Goal: Task Accomplishment & Management: Manage account settings

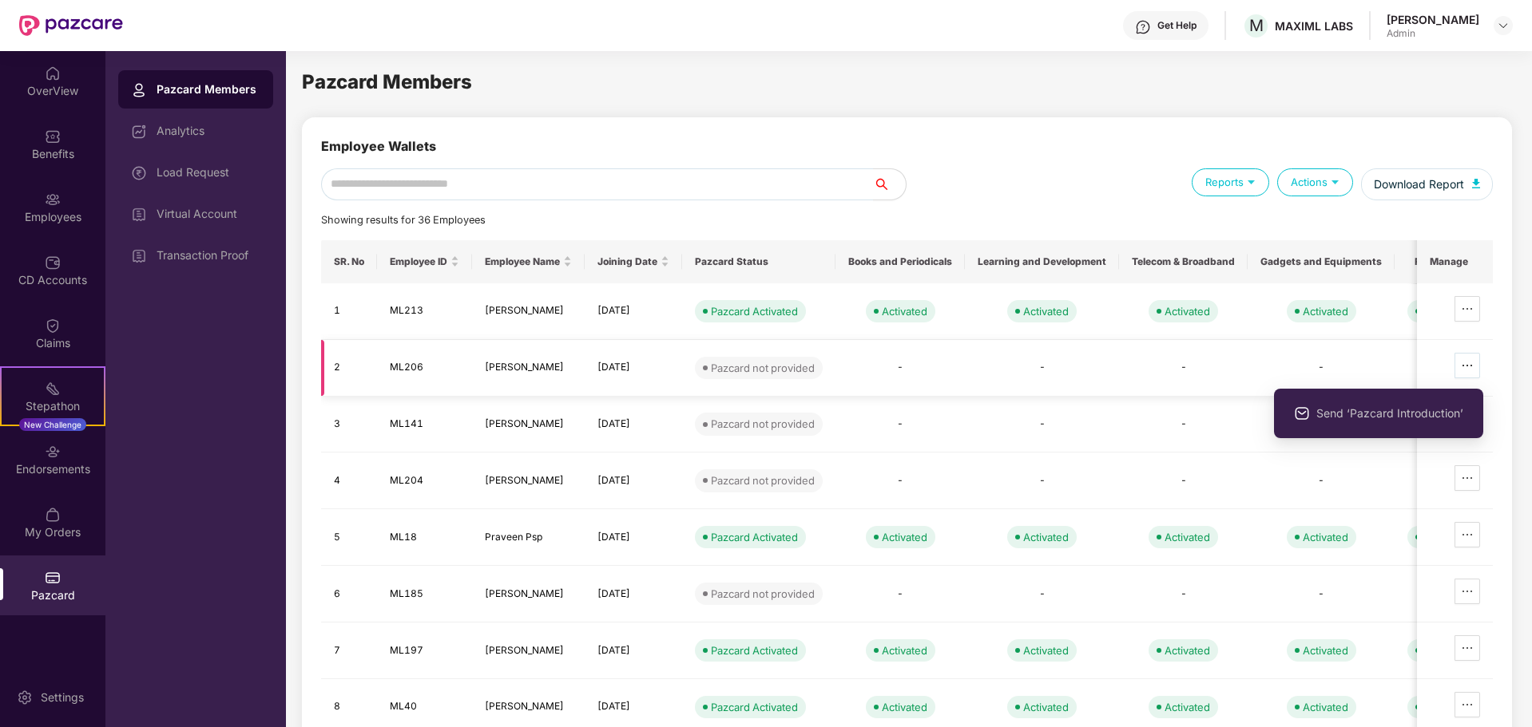
click at [1480, 368] on button "button" at bounding box center [1467, 366] width 26 height 26
click at [1468, 360] on icon "ellipsis" at bounding box center [1466, 365] width 13 height 13
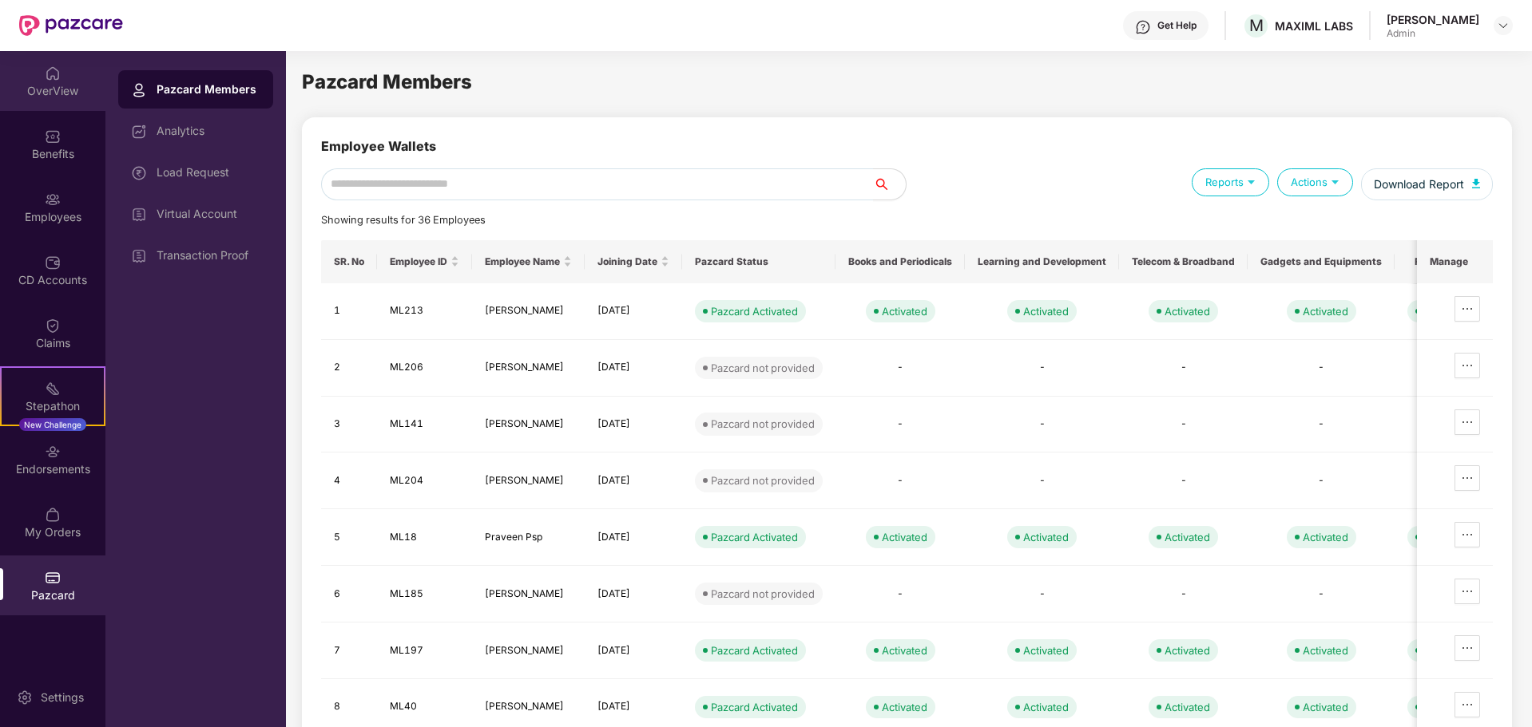
click at [60, 89] on div "OverView" at bounding box center [52, 91] width 105 height 16
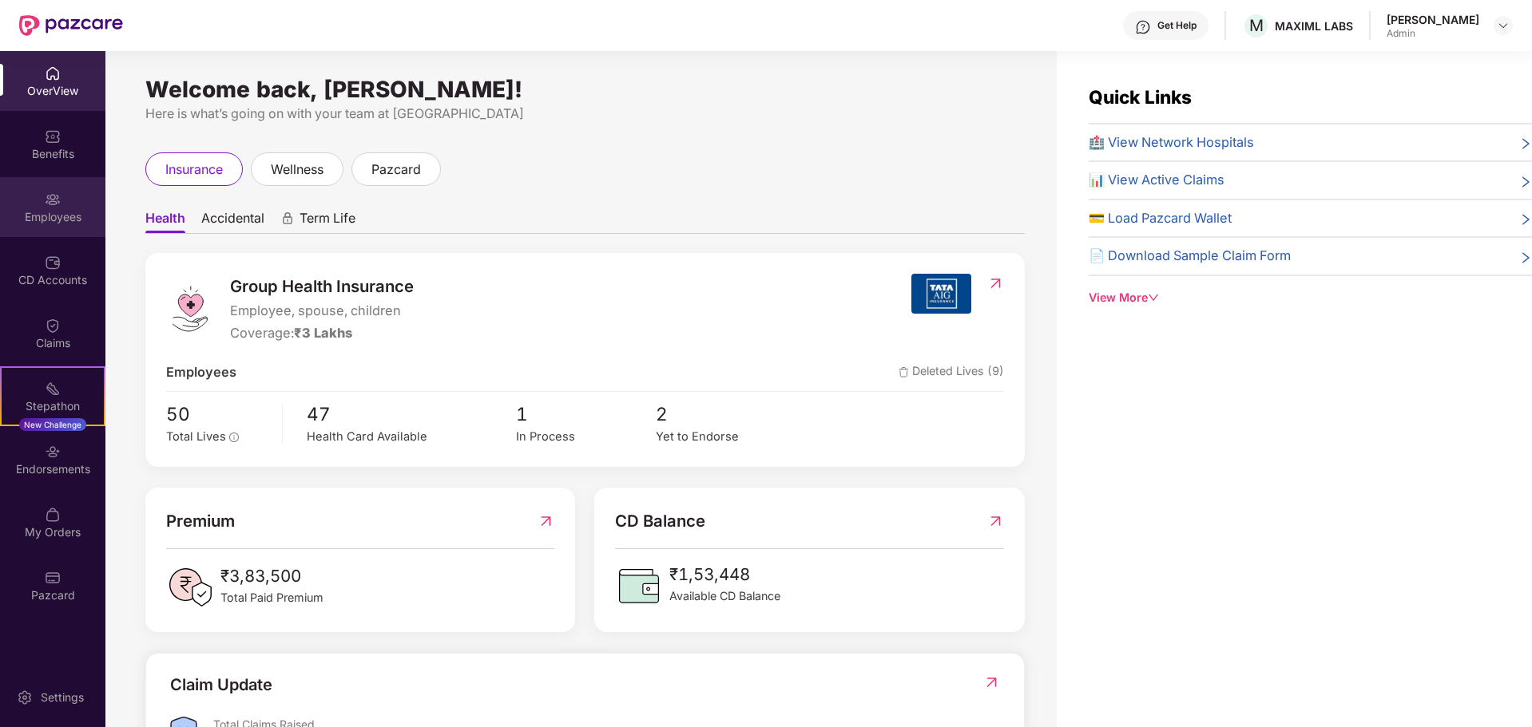
click at [54, 231] on div "Employees" at bounding box center [52, 207] width 105 height 60
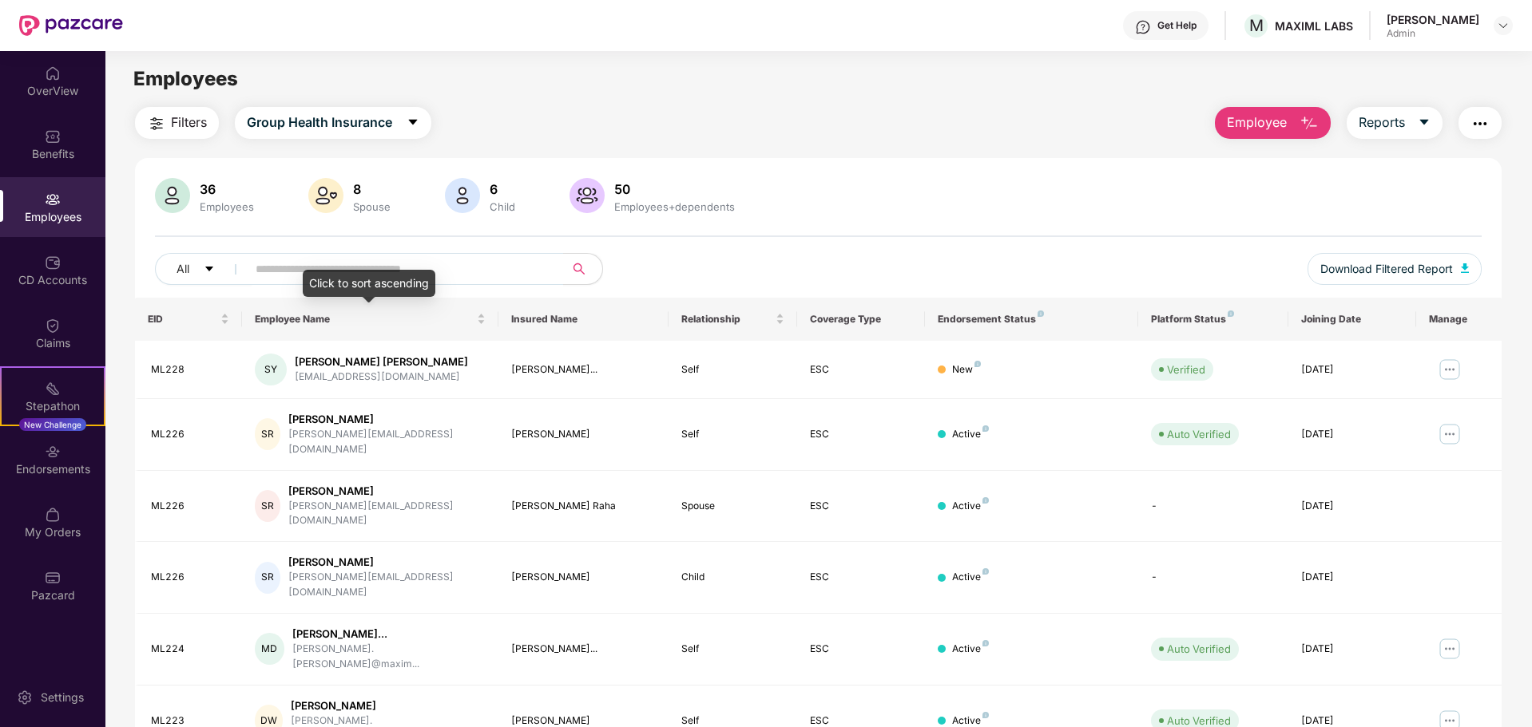
click at [405, 270] on div "Click to sort ascending" at bounding box center [369, 283] width 133 height 27
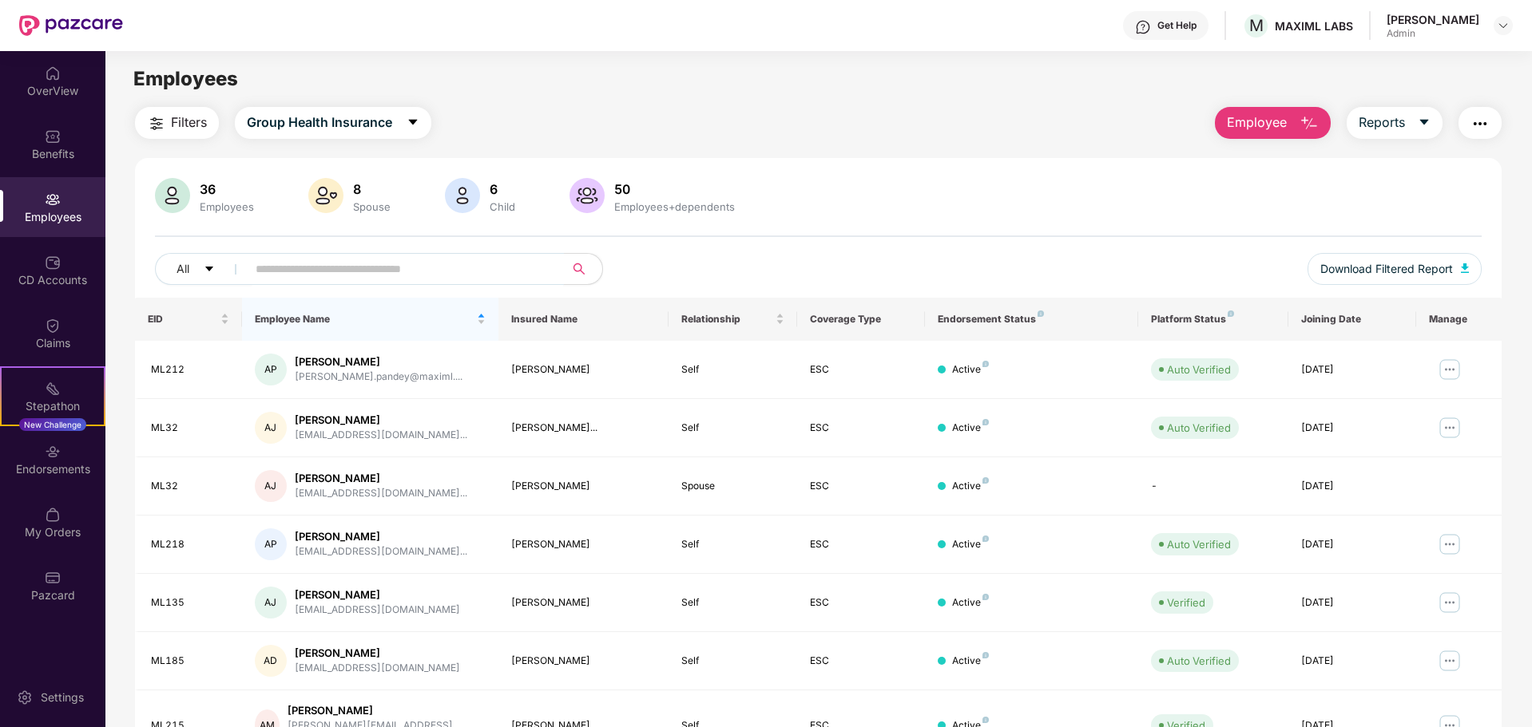
click at [503, 264] on input "text" at bounding box center [399, 269] width 287 height 24
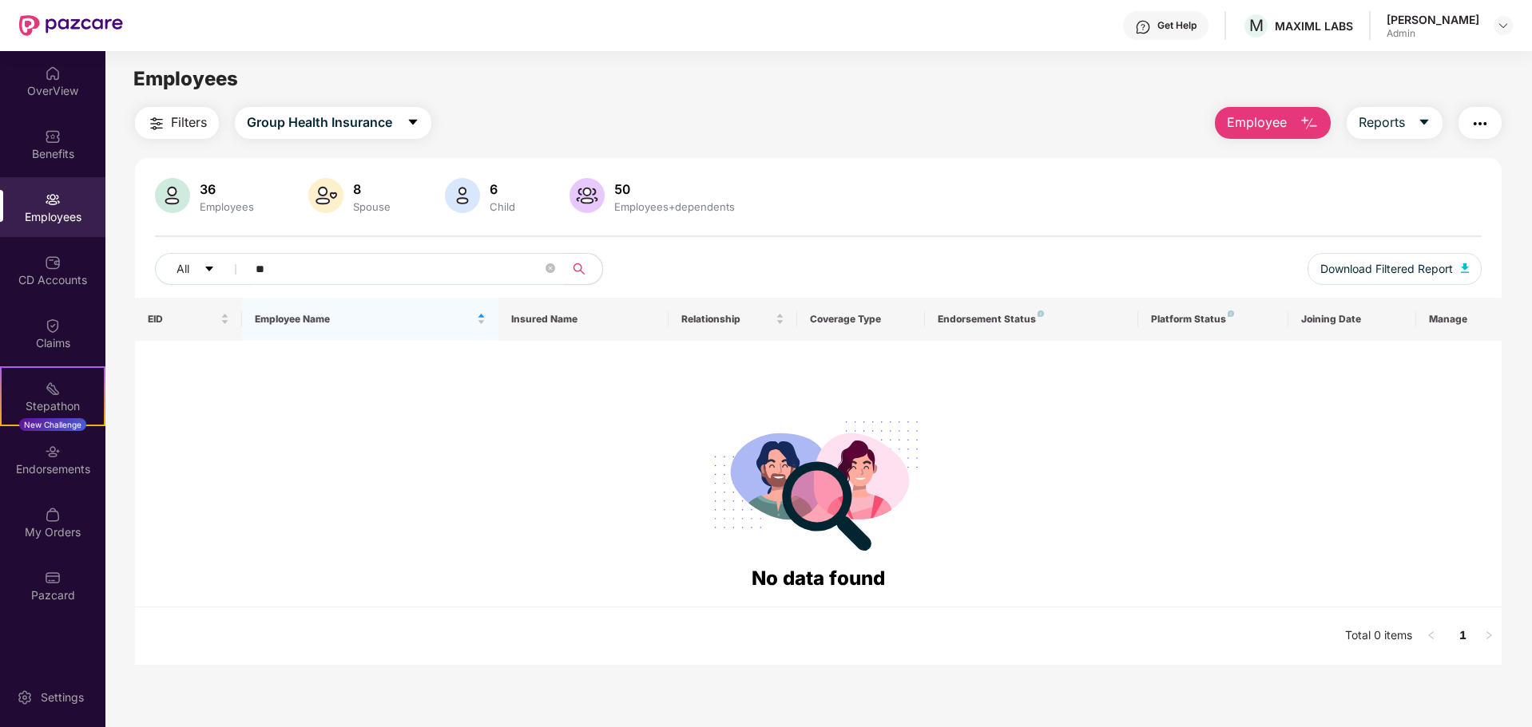
type input "*"
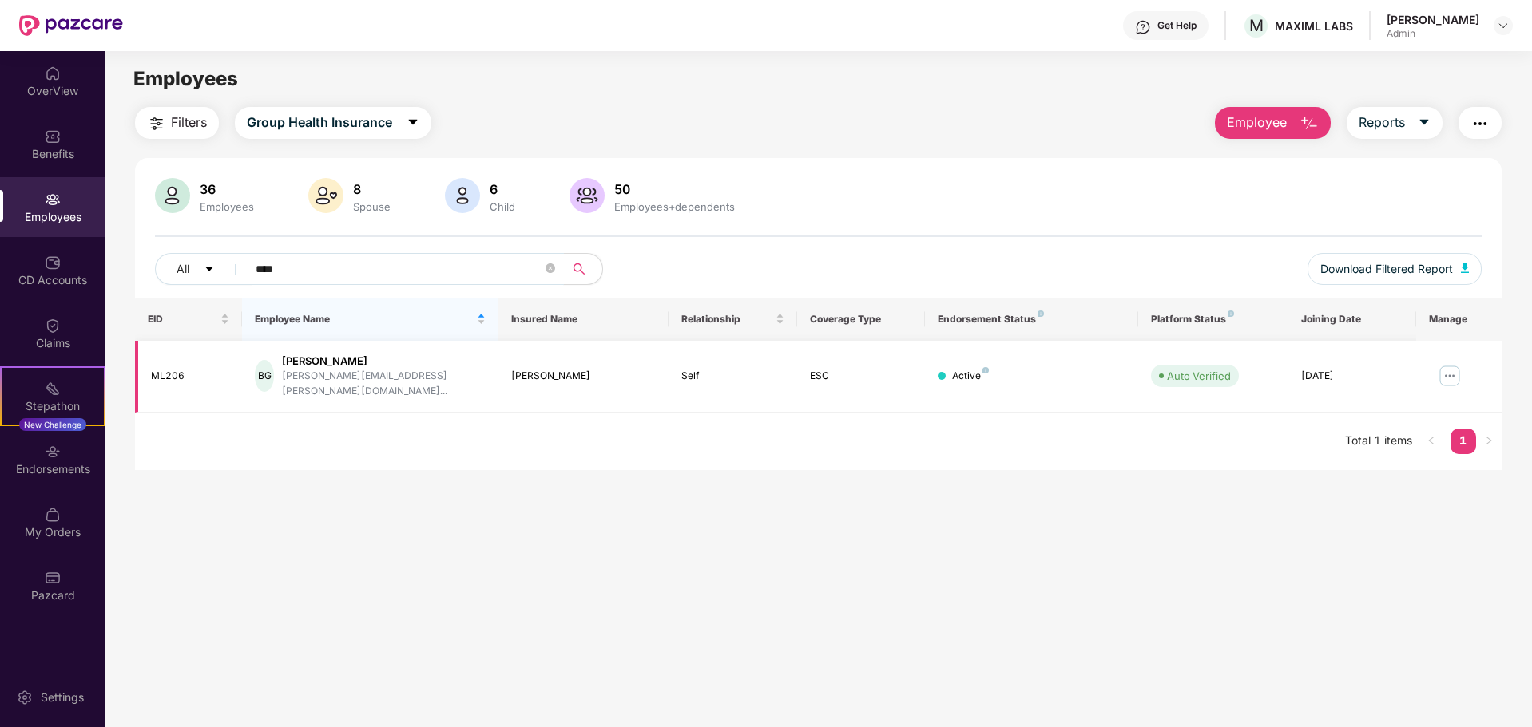
type input "****"
click at [1449, 365] on img at bounding box center [1450, 376] width 26 height 26
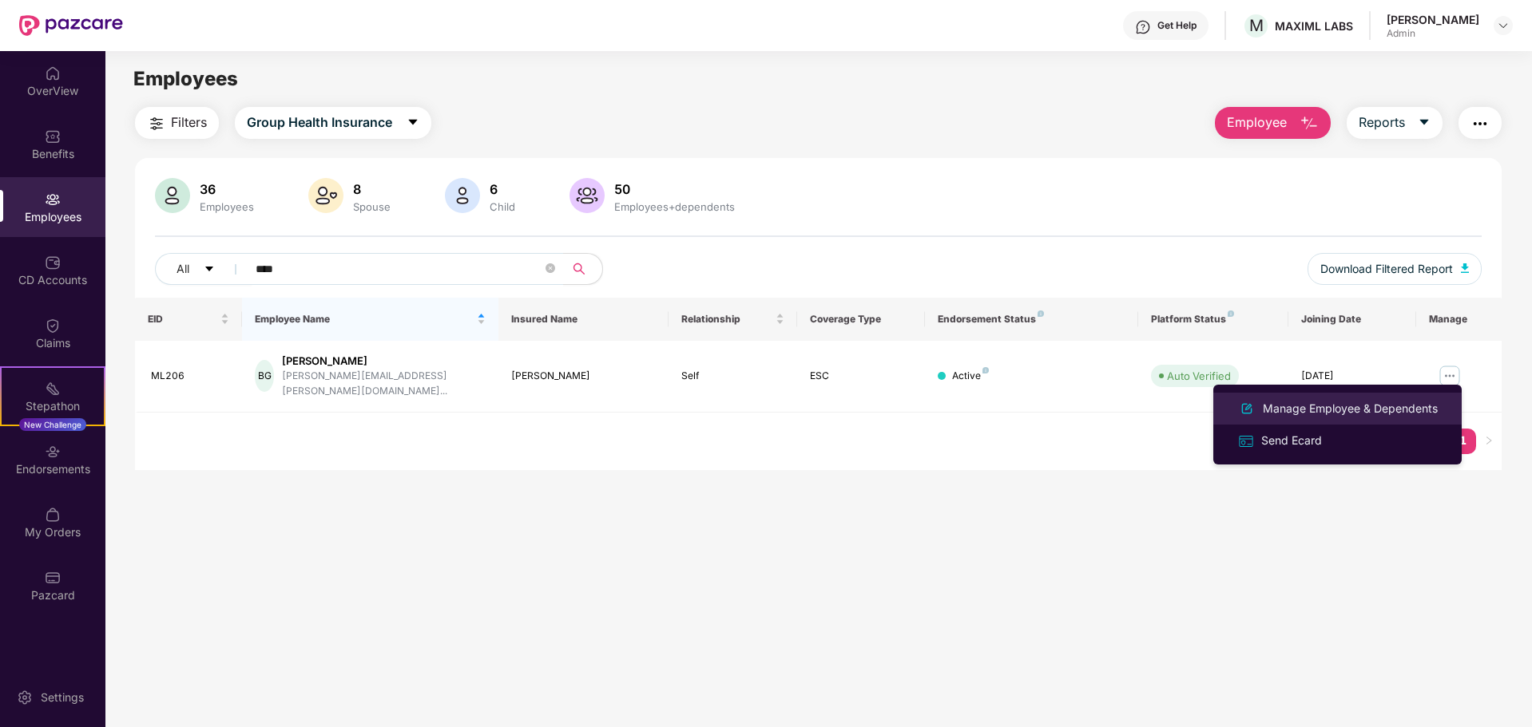
click at [1320, 413] on div "Manage Employee & Dependents" at bounding box center [1349, 409] width 181 height 18
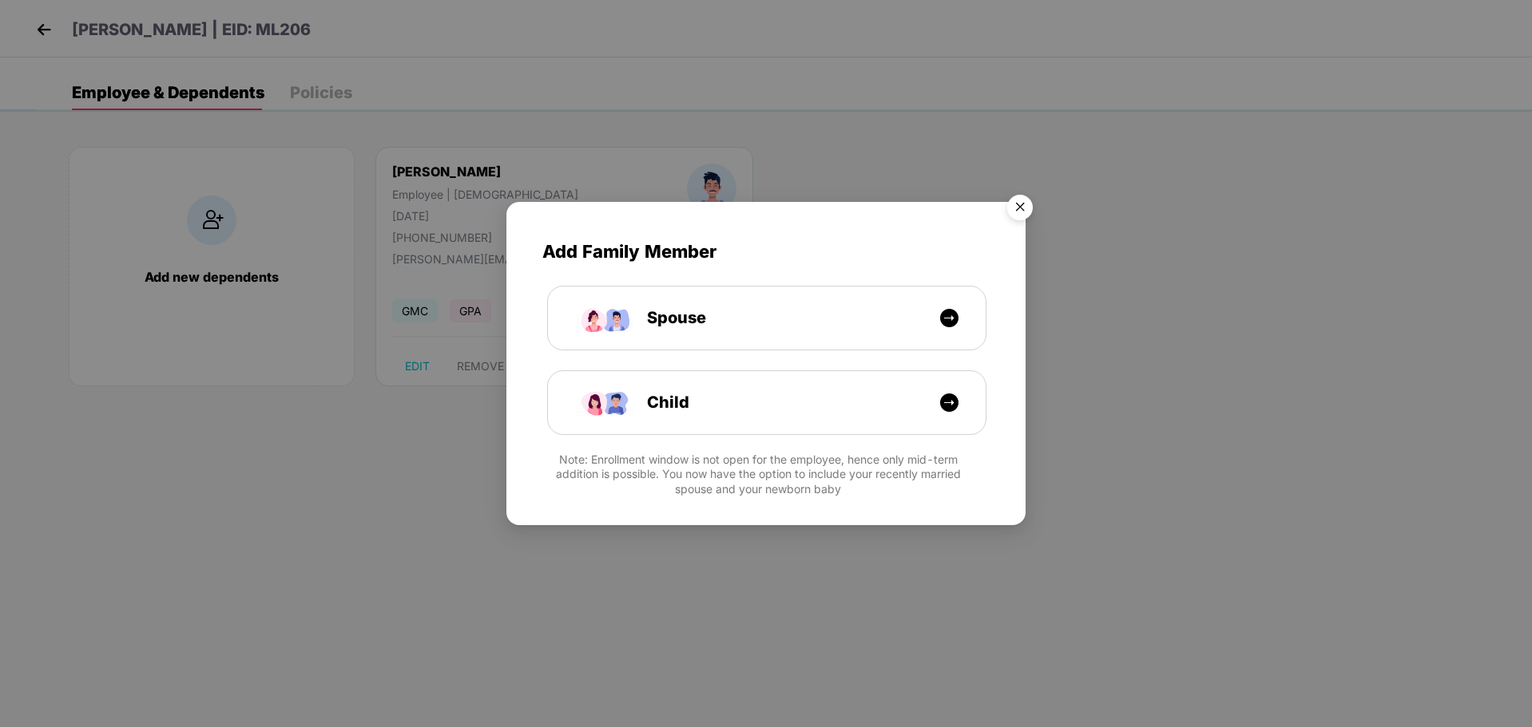
click at [1029, 203] on img "Close" at bounding box center [1019, 210] width 45 height 45
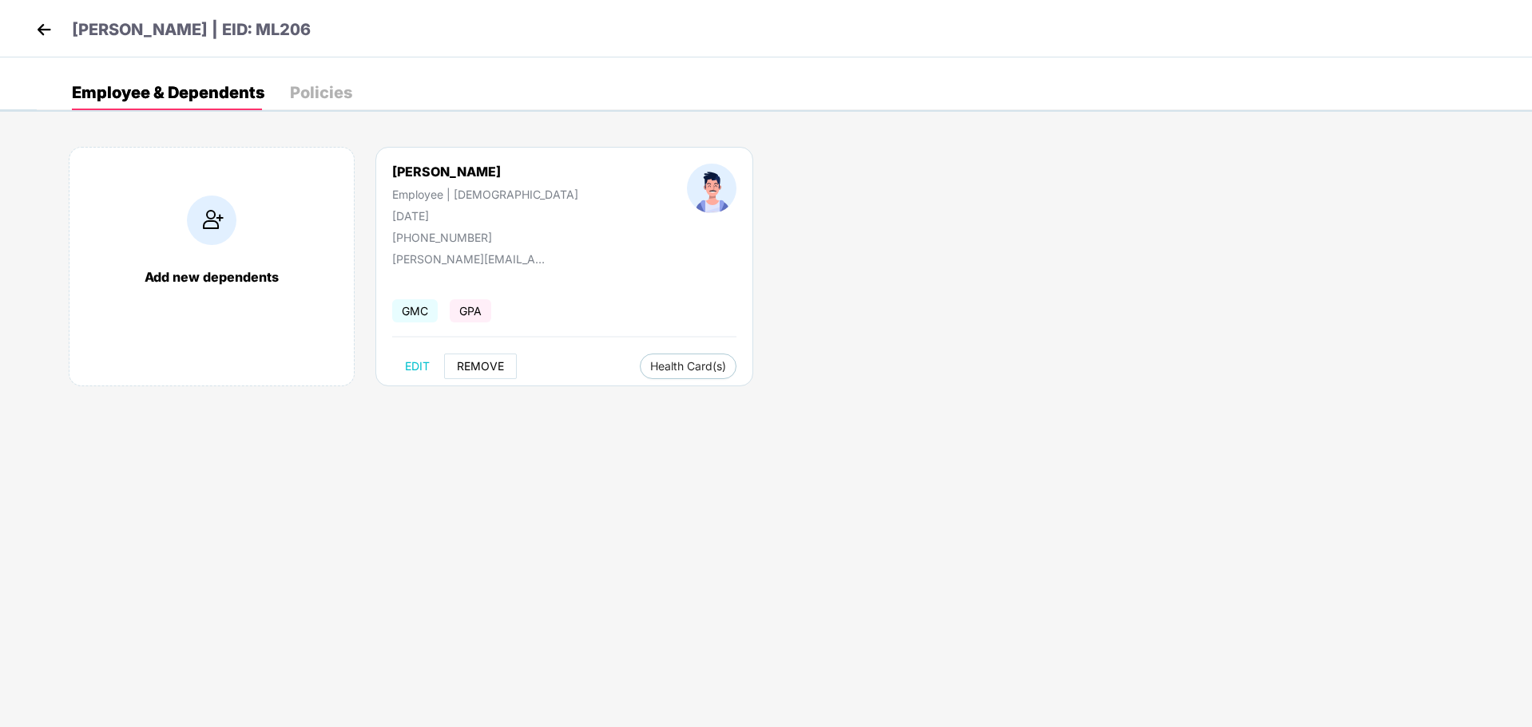
click at [497, 355] on button "REMOVE" at bounding box center [480, 367] width 73 height 26
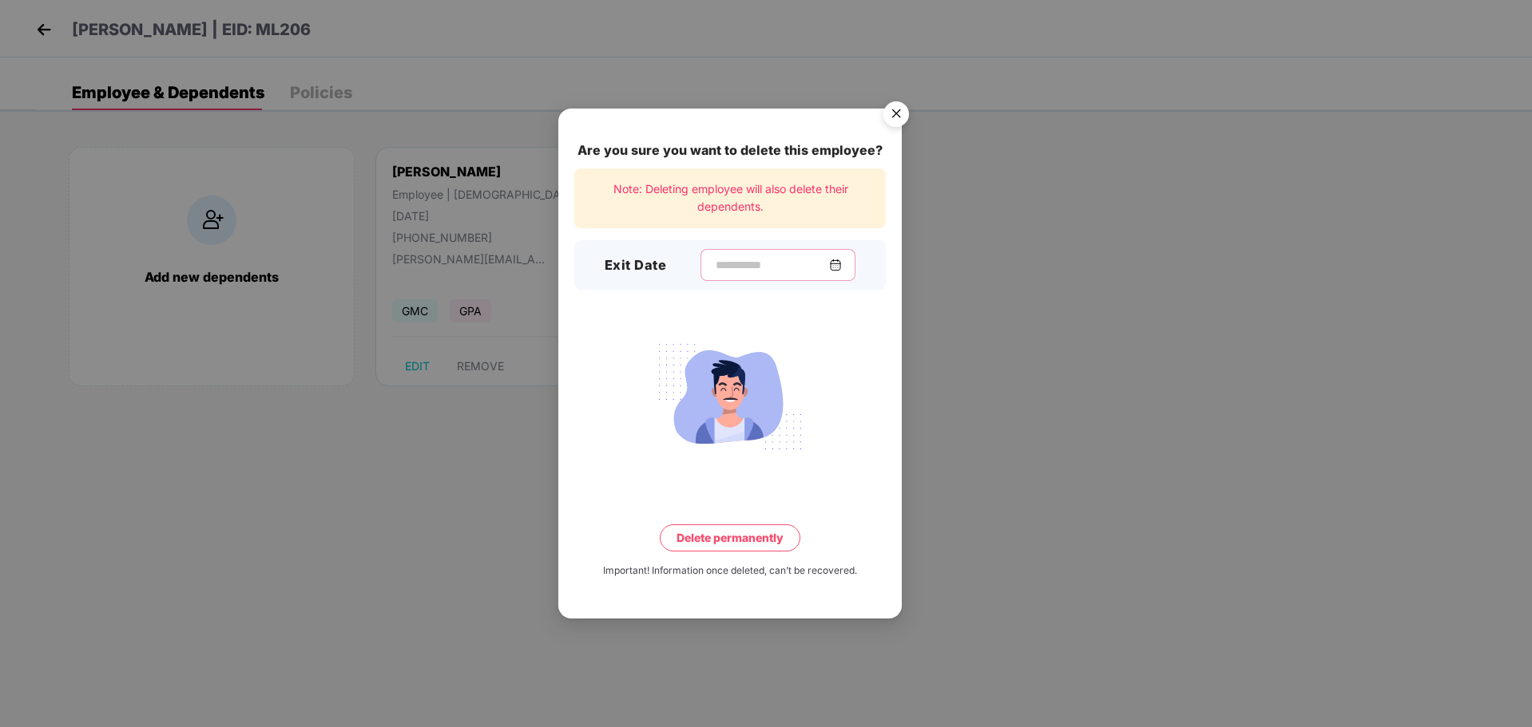
click at [728, 266] on input at bounding box center [771, 265] width 115 height 17
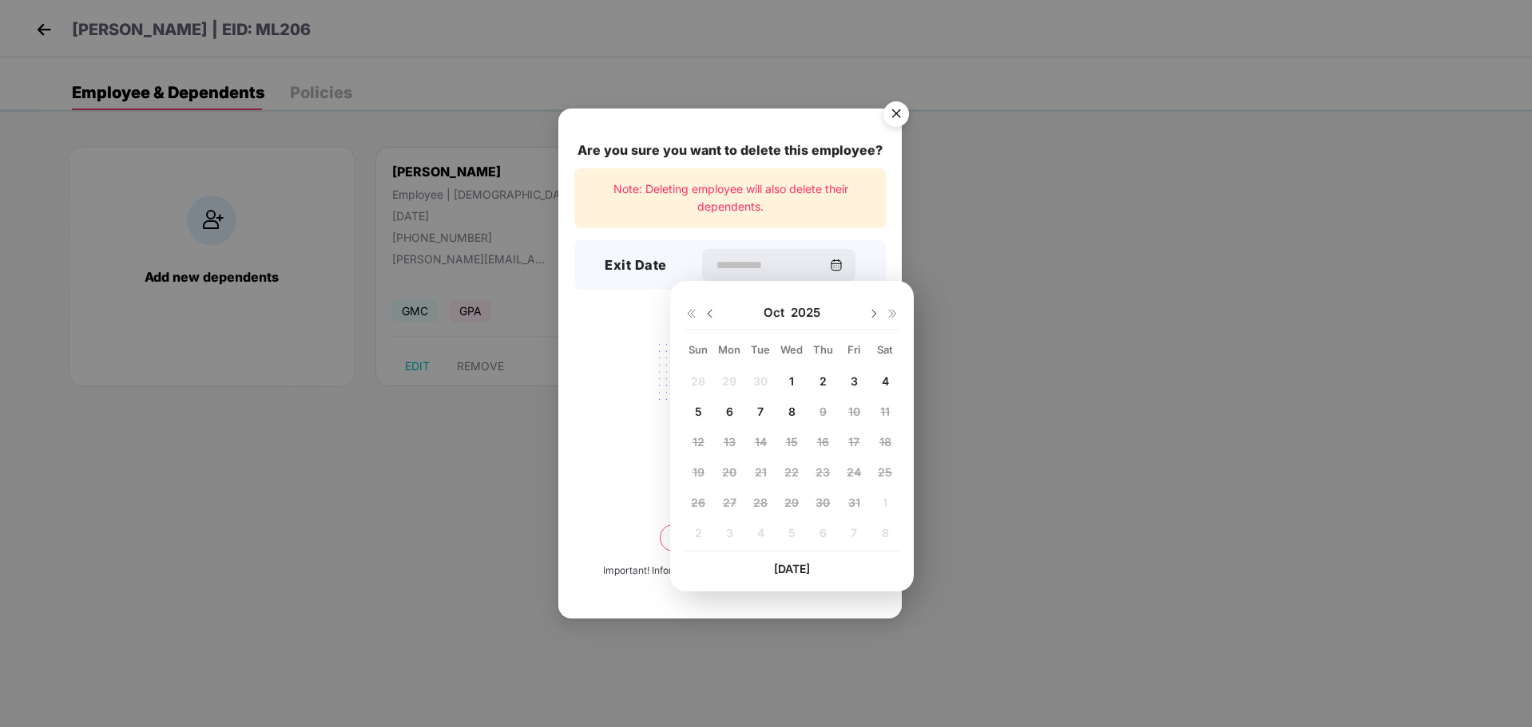
click at [755, 410] on div "7" at bounding box center [760, 411] width 24 height 24
type input "**********"
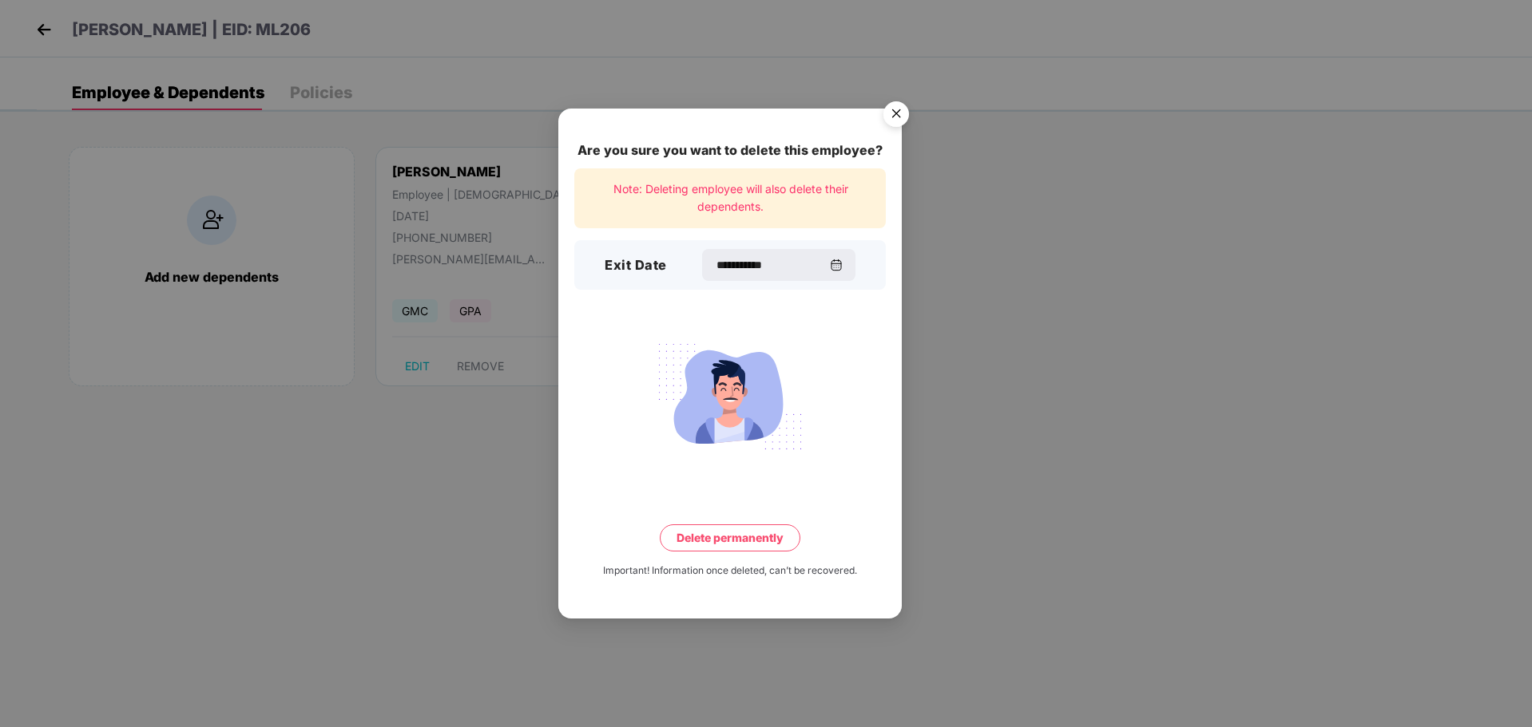
click at [769, 534] on button "Delete permanently" at bounding box center [730, 538] width 141 height 27
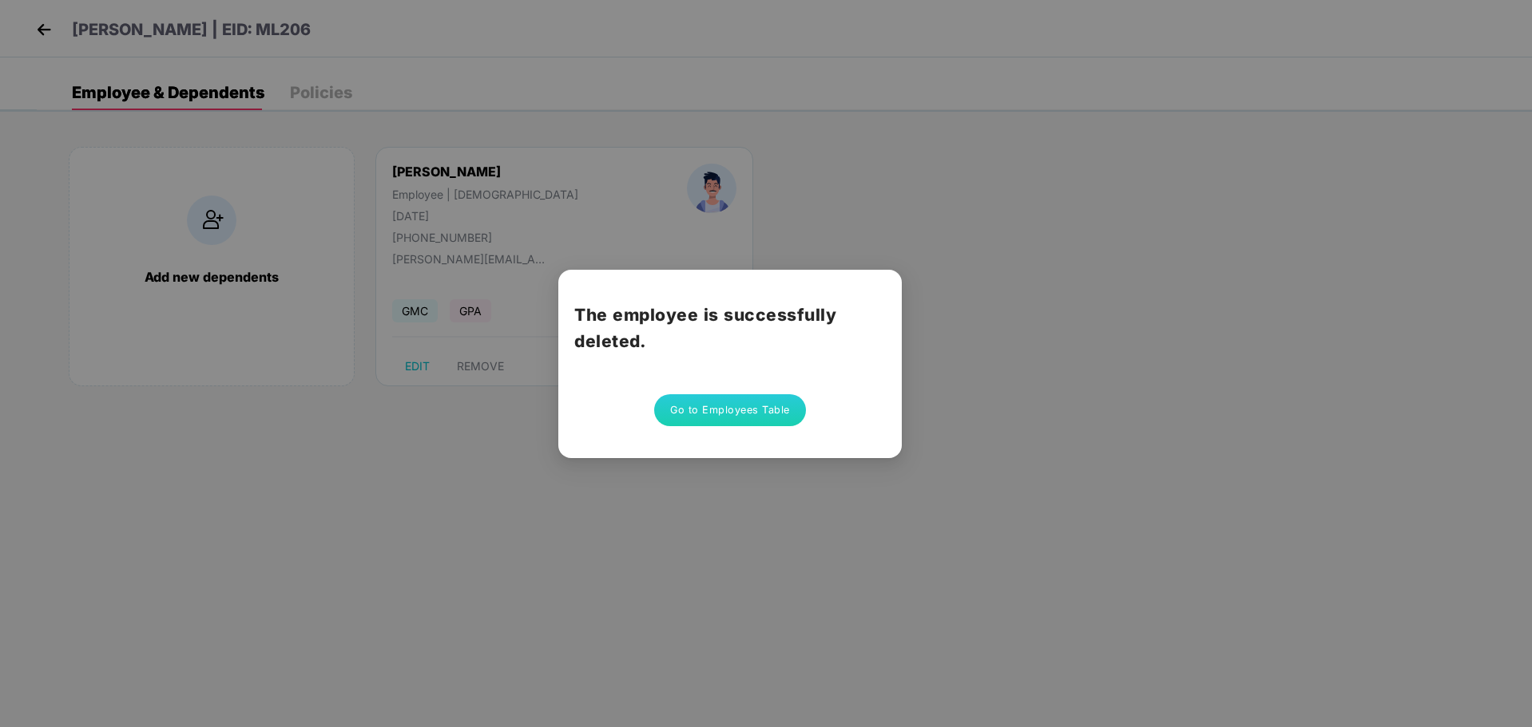
click at [774, 410] on button "Go to Employees Table" at bounding box center [730, 410] width 152 height 32
